Goal: Task Accomplishment & Management: Use online tool/utility

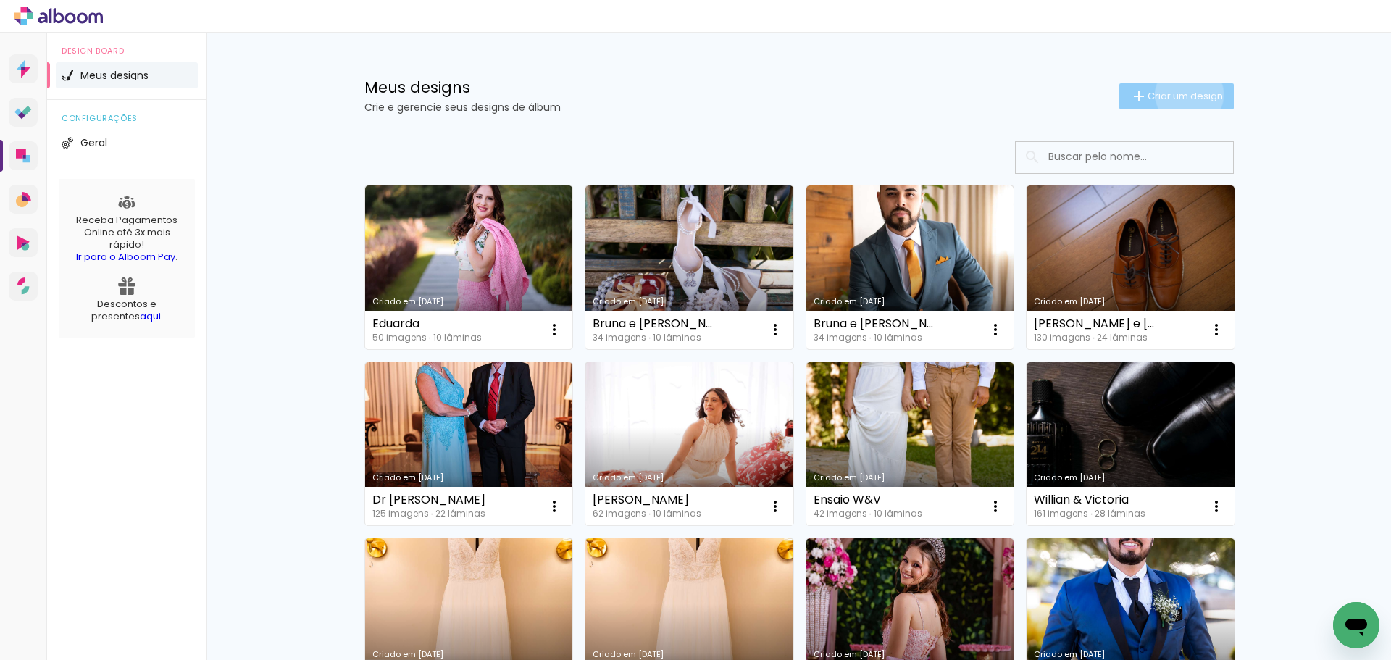
click at [1181, 94] on span "Criar um design" at bounding box center [1185, 95] width 75 height 9
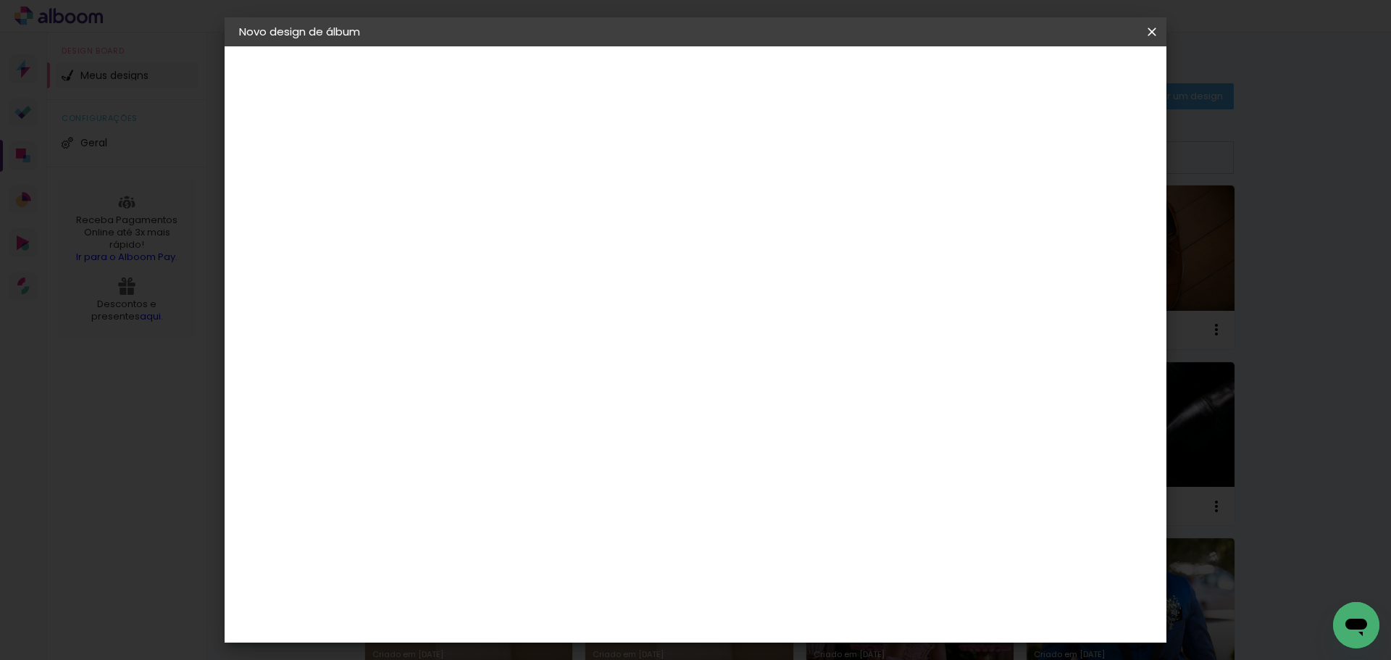
click at [476, 194] on input at bounding box center [476, 194] width 0 height 22
type input "Chá da [PERSON_NAME]"
type paper-input "Chá da [PERSON_NAME]"
click at [625, 75] on paper-button "Avançar" at bounding box center [589, 76] width 71 height 25
click at [0, 0] on slot "Tamanho Livre" at bounding box center [0, 0] width 0 height 0
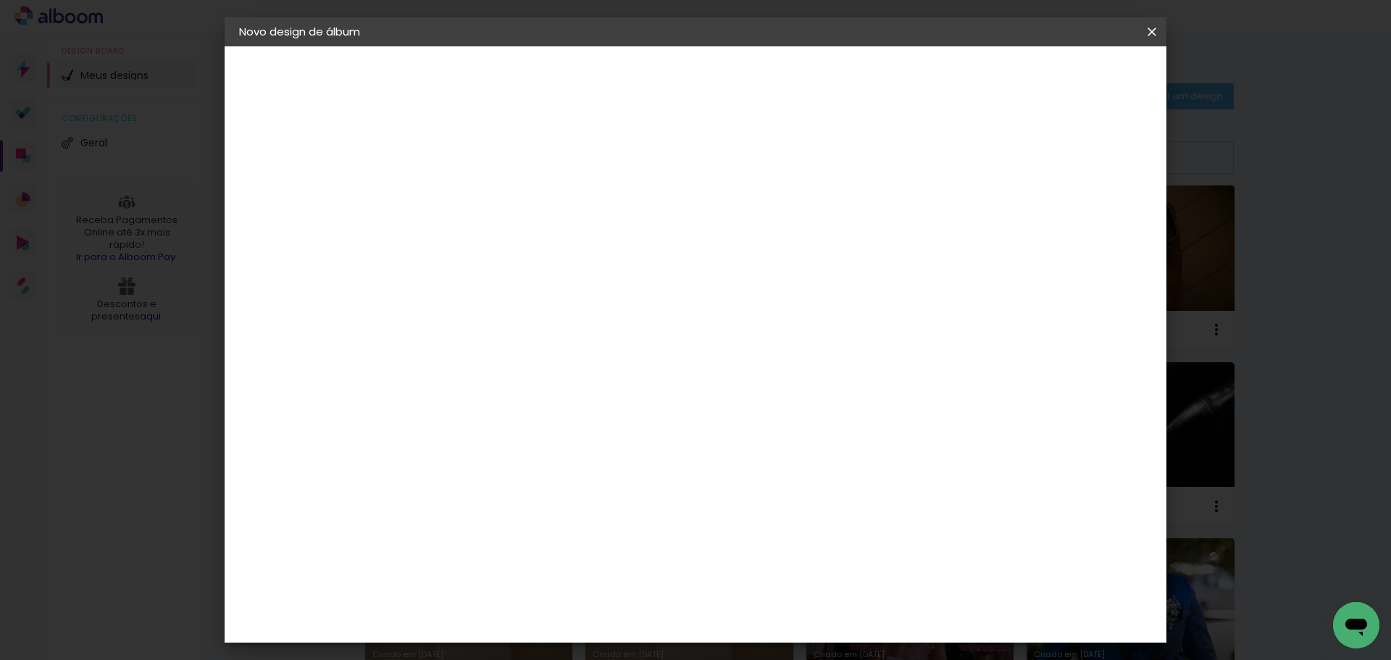
click at [0, 0] on slot "Avançar" at bounding box center [0, 0] width 0 height 0
drag, startPoint x: 431, startPoint y: 409, endPoint x: 525, endPoint y: 405, distance: 94.3
click at [525, 299] on div "30 cm cm cm mm A maioria das encadernadoras sugere 5mm de sangria." at bounding box center [755, 241] width 685 height 116
type input "20,3"
type paper-input "20,3"
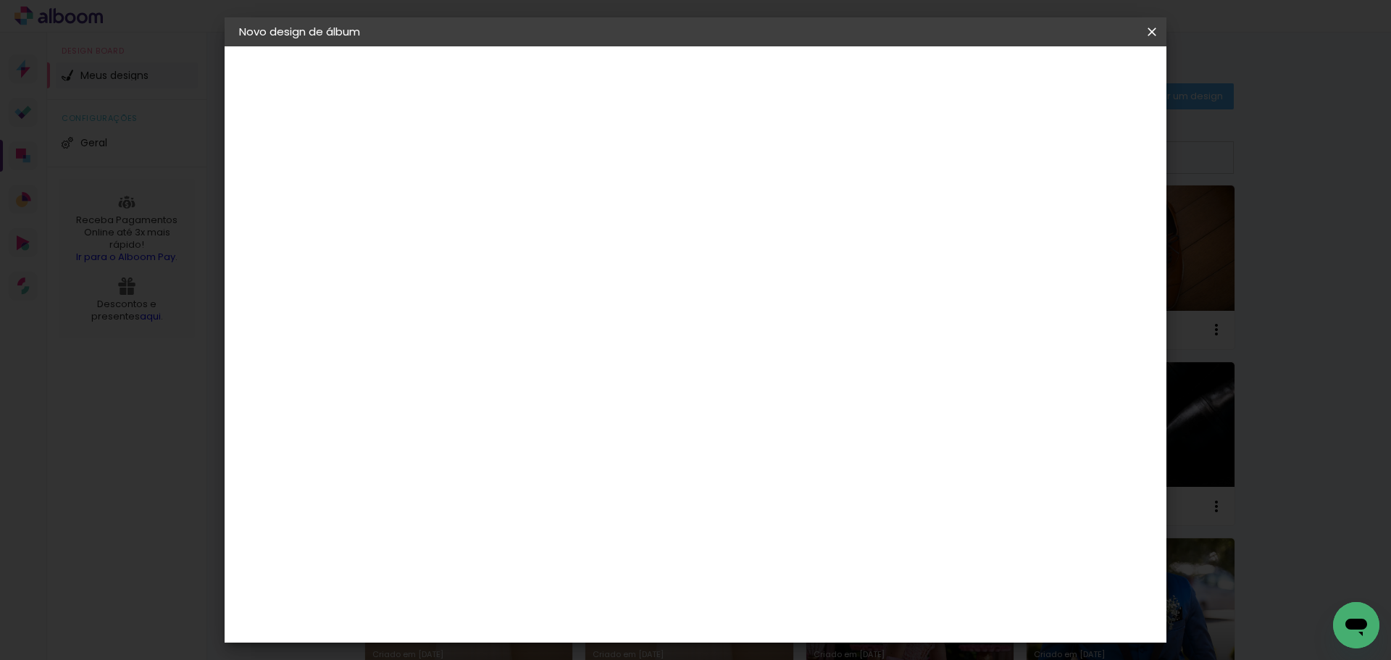
drag, startPoint x: 623, startPoint y: 223, endPoint x: 646, endPoint y: 223, distance: 22.5
click at [646, 223] on div "30 cm" at bounding box center [642, 227] width 285 height 36
drag, startPoint x: 655, startPoint y: 232, endPoint x: 627, endPoint y: 230, distance: 28.3
click at [653, 230] on span "cm" at bounding box center [654, 227] width 17 height 22
drag, startPoint x: 634, startPoint y: 223, endPoint x: 658, endPoint y: 223, distance: 23.9
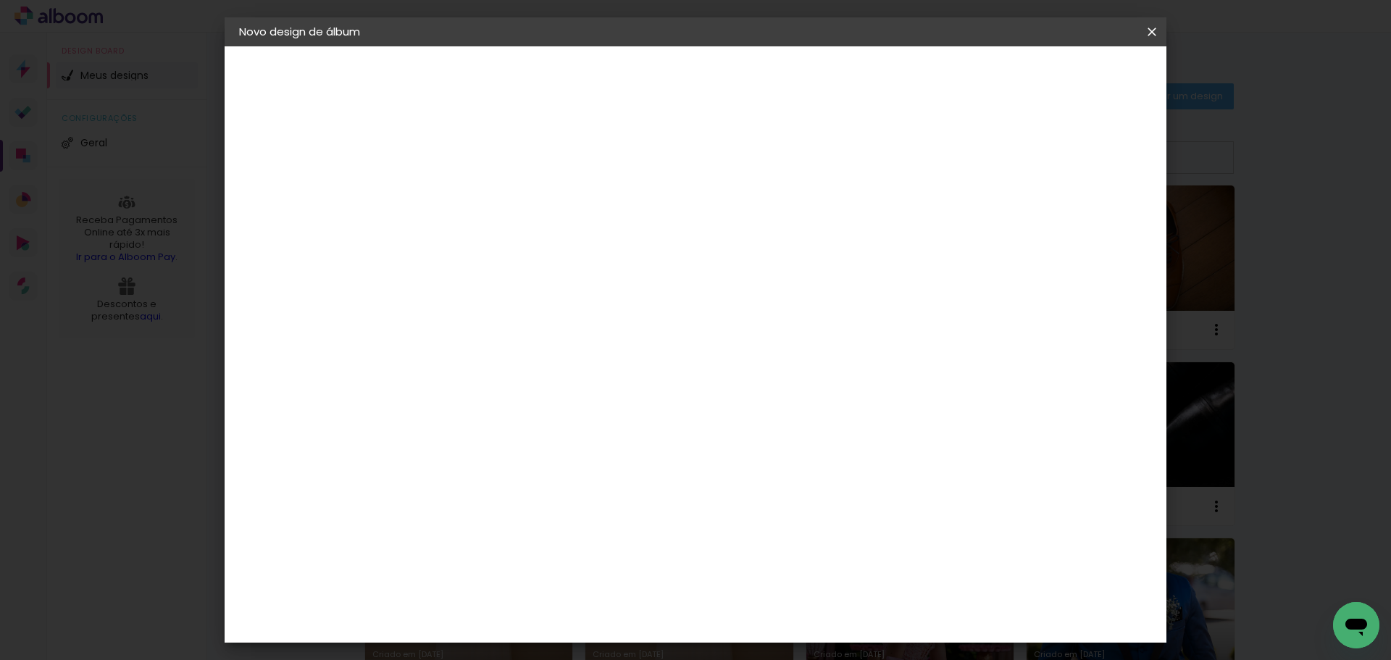
click at [658, 223] on div "30 cm" at bounding box center [642, 227] width 285 height 36
click at [776, 521] on input "60" at bounding box center [776, 512] width 38 height 22
drag, startPoint x: 763, startPoint y: 510, endPoint x: 863, endPoint y: 519, distance: 100.4
click at [863, 519] on div "cm" at bounding box center [784, 513] width 569 height 51
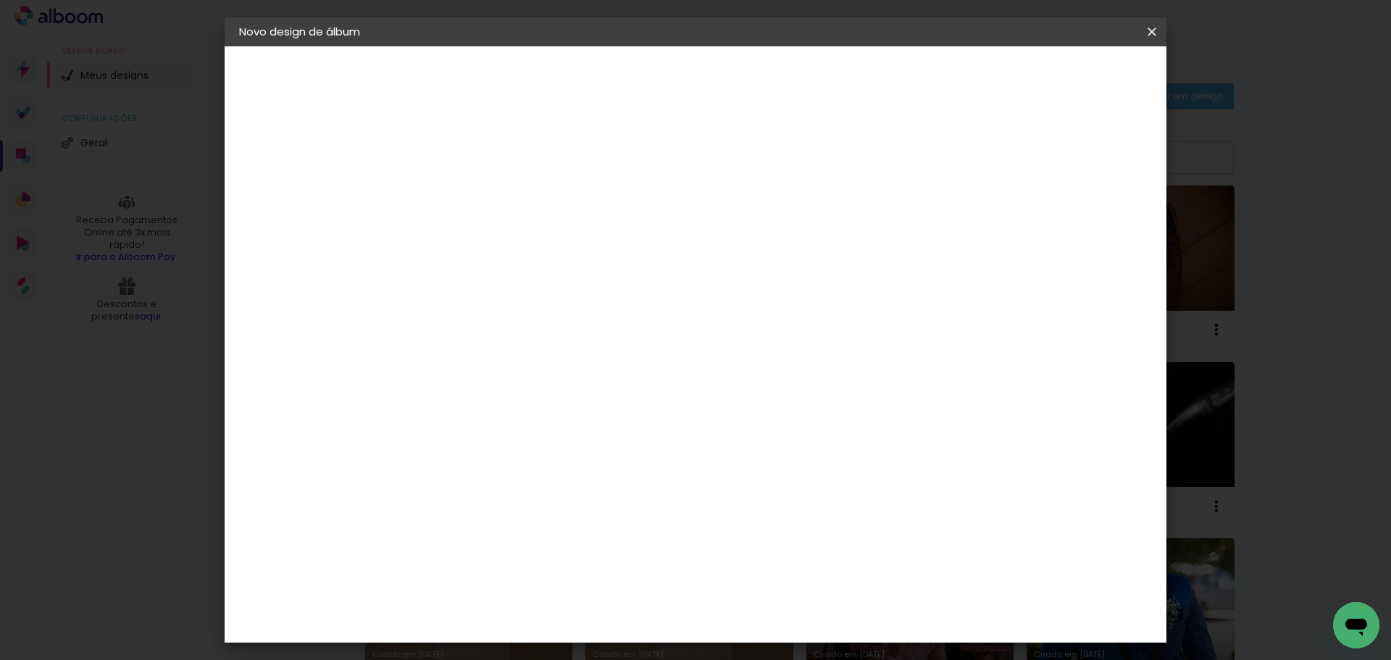
type input "41"
type paper-input "41"
click at [1076, 85] on paper-button "Iniciar design" at bounding box center [1028, 76] width 95 height 25
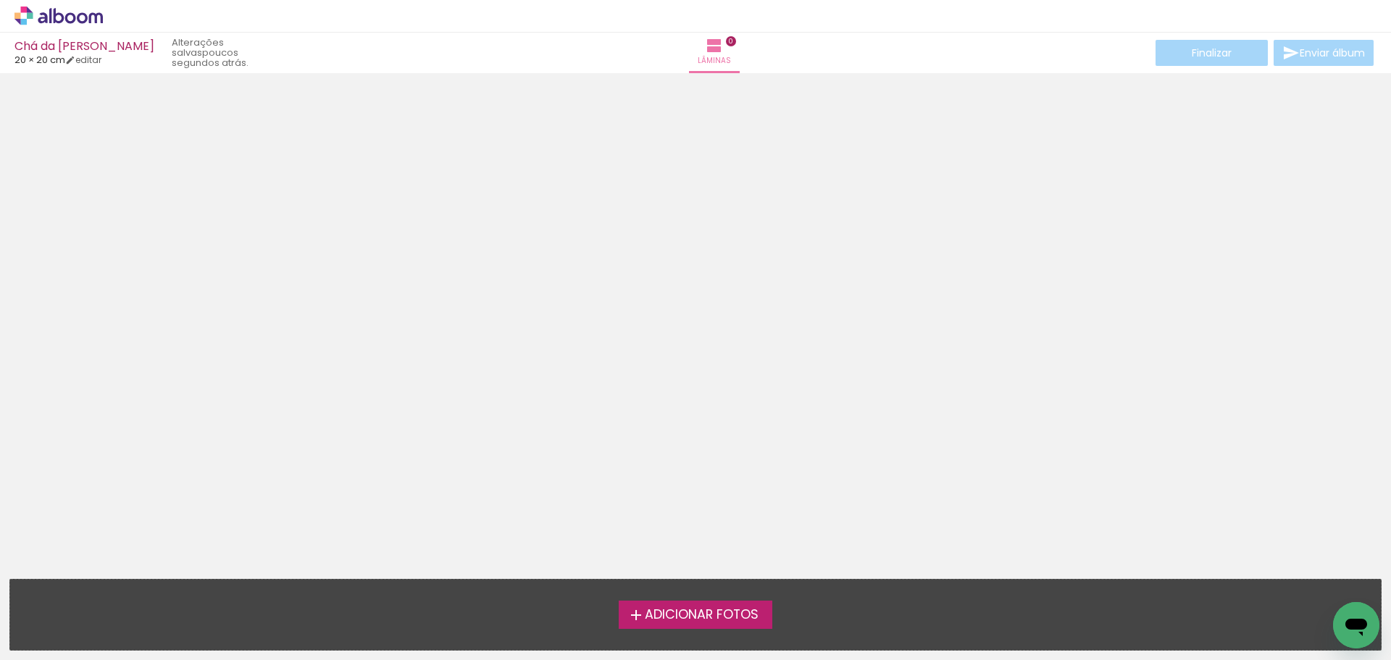
click at [697, 613] on span "Adicionar Fotos" at bounding box center [702, 615] width 114 height 13
click at [0, 0] on input "file" at bounding box center [0, 0] width 0 height 0
